Goal: Transaction & Acquisition: Purchase product/service

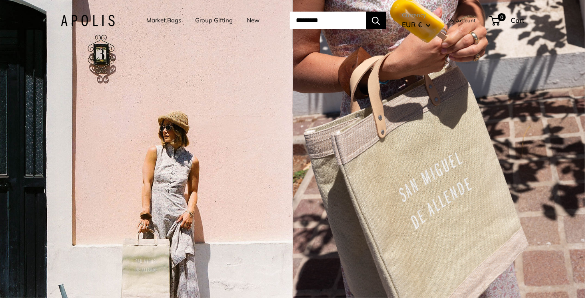
click at [552, 103] on div "5 / 7" at bounding box center [439, 149] width 293 height 298
click at [583, 127] on div "5 / 7" at bounding box center [439, 149] width 293 height 298
click at [93, 22] on img at bounding box center [88, 21] width 54 height 12
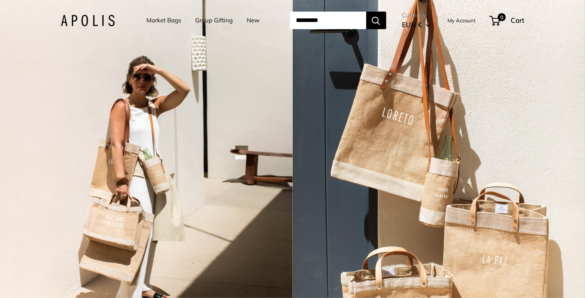
click at [164, 26] on li "Market Bags" at bounding box center [164, 20] width 35 height 25
click at [164, 18] on link "Market Bags" at bounding box center [164, 20] width 35 height 11
click at [431, 27] on button "EUR €" at bounding box center [417, 24] width 28 height 13
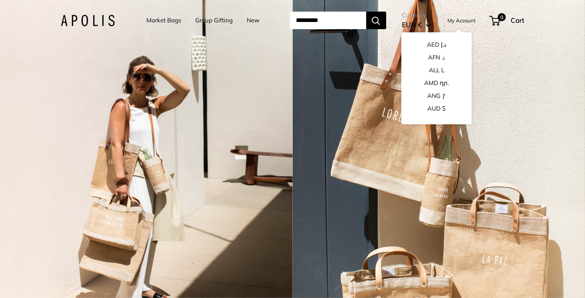
click at [403, 0] on div "2 / 7" at bounding box center [439, 149] width 293 height 298
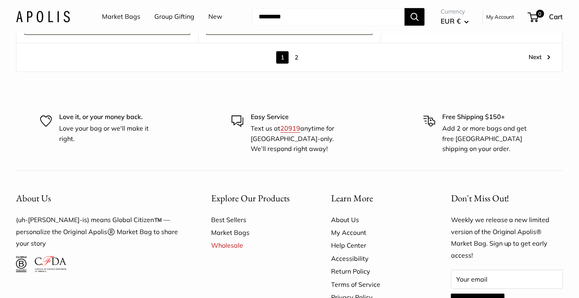
scroll to position [4885, 0]
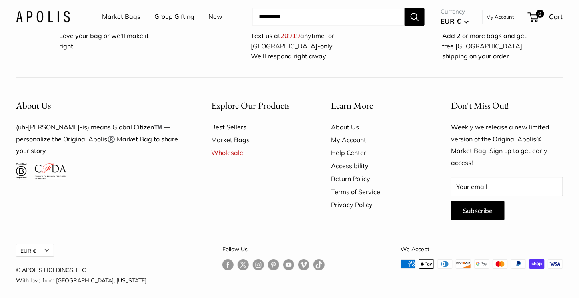
click at [346, 146] on link "Help Center" at bounding box center [377, 152] width 92 height 13
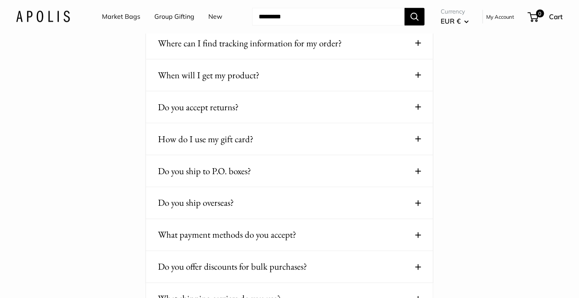
scroll to position [326, 0]
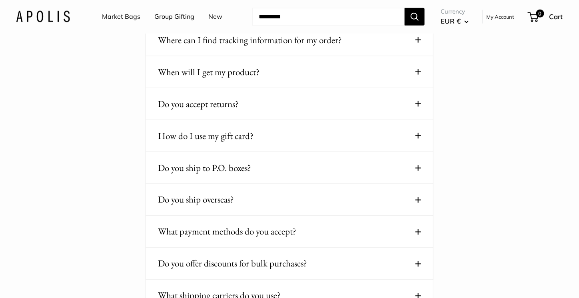
click at [416, 198] on span at bounding box center [419, 201] width 6 height 6
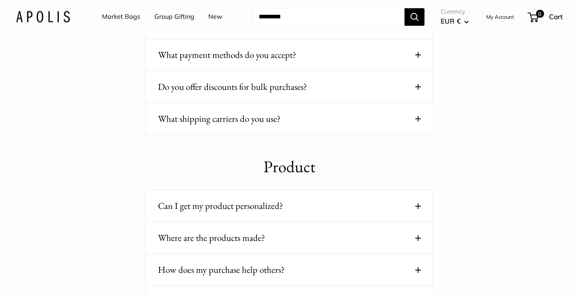
scroll to position [0, 0]
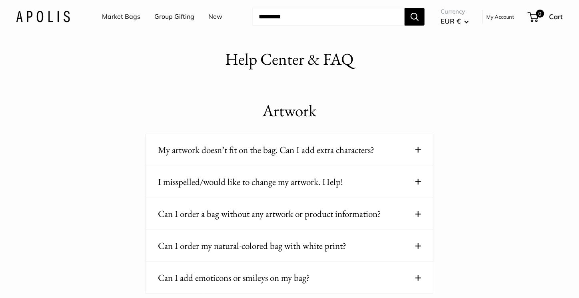
click at [35, 24] on div "Market Bags Group Gifting New Need help? Text Us: 20919 hello@apolisglobal.com …" at bounding box center [289, 17] width 547 height 26
click at [45, 20] on img at bounding box center [43, 17] width 54 height 12
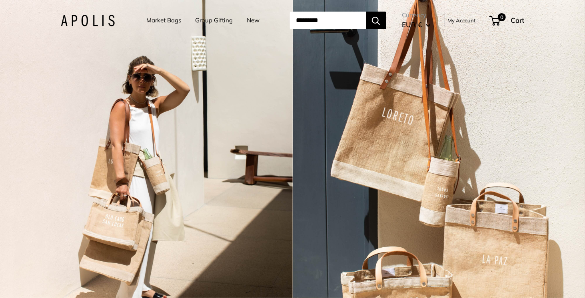
click at [158, 23] on link "Market Bags" at bounding box center [164, 20] width 35 height 11
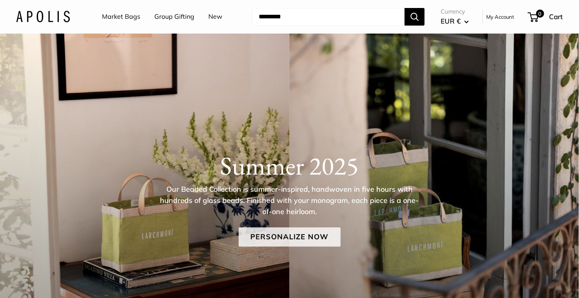
click at [268, 240] on link "Personalize Now" at bounding box center [290, 237] width 102 height 19
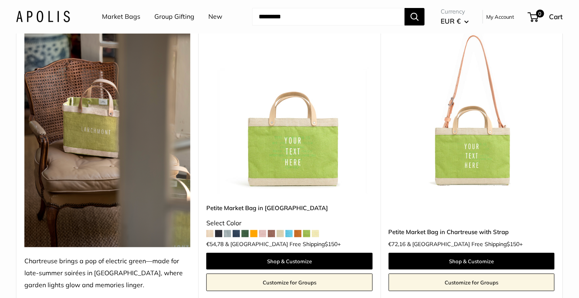
scroll to position [116, 0]
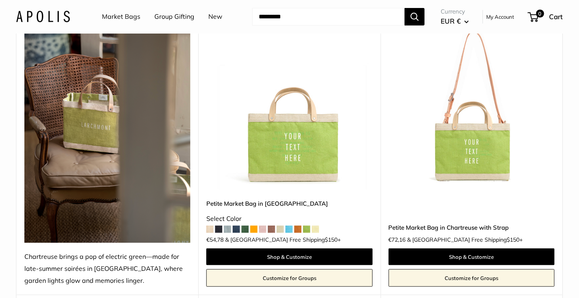
click at [0, 0] on img at bounding box center [0, 0] width 0 height 0
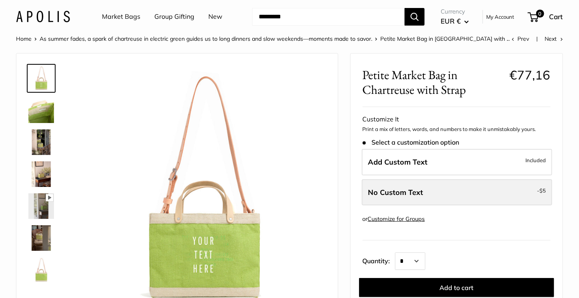
click at [472, 195] on label "No Custom Text - $5" at bounding box center [457, 193] width 190 height 26
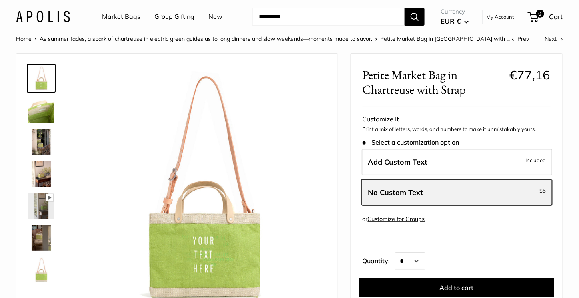
click at [472, 195] on label "No Custom Text - $5" at bounding box center [457, 193] width 190 height 26
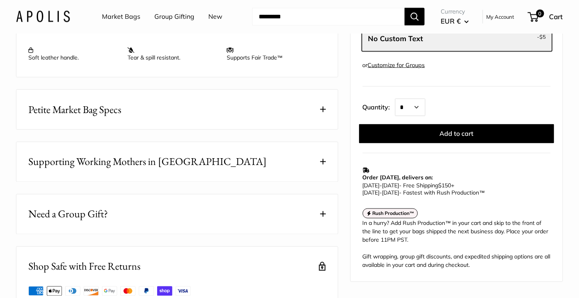
scroll to position [376, 0]
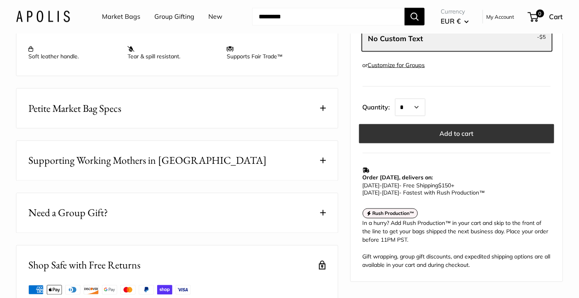
click at [429, 128] on button "Add to cart" at bounding box center [456, 133] width 195 height 19
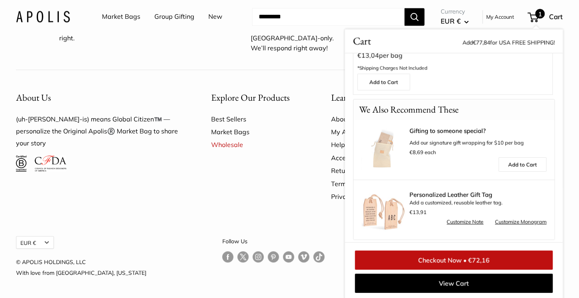
scroll to position [119, 0]
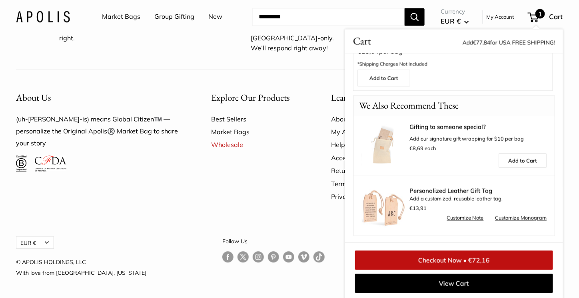
click at [452, 258] on link "Checkout Now • €72,16" at bounding box center [454, 260] width 198 height 19
